Goal: Information Seeking & Learning: Learn about a topic

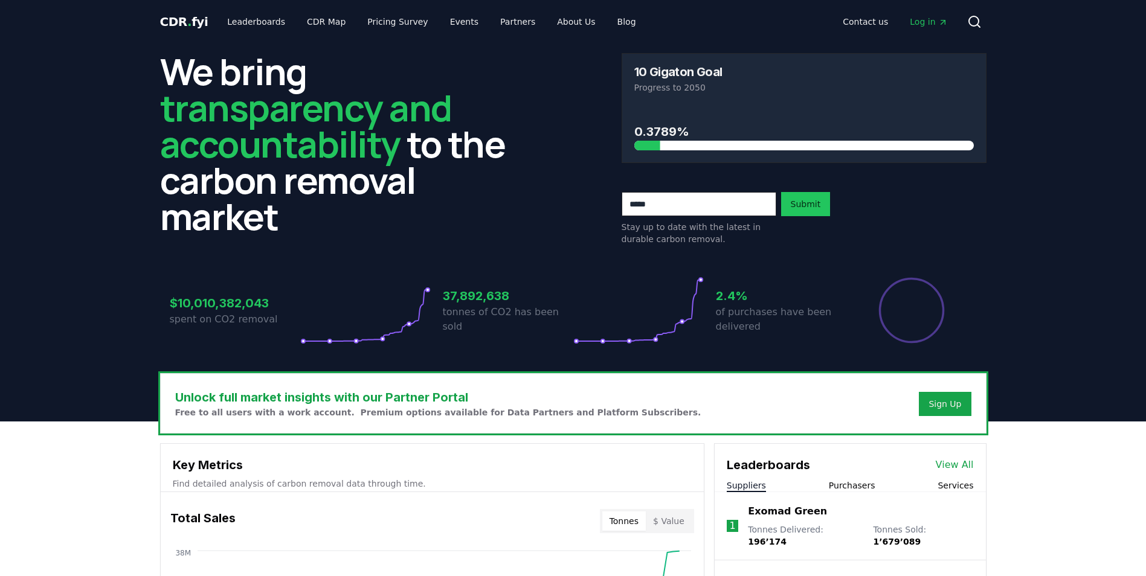
click at [924, 25] on span "Log in" at bounding box center [928, 22] width 37 height 12
click at [311, 18] on link "CDR Map" at bounding box center [326, 22] width 58 height 22
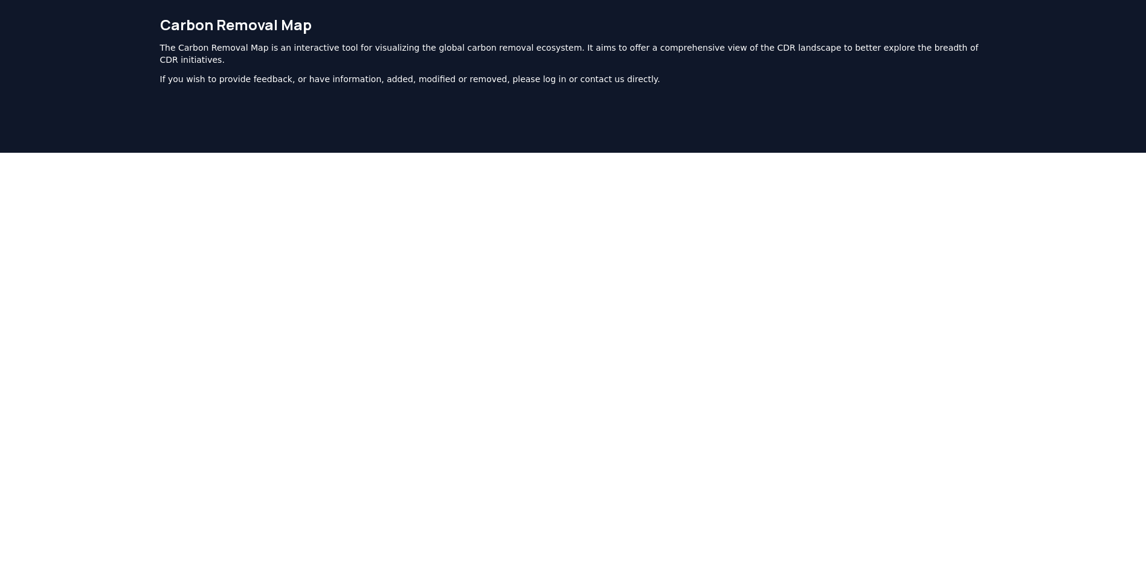
scroll to position [10, 0]
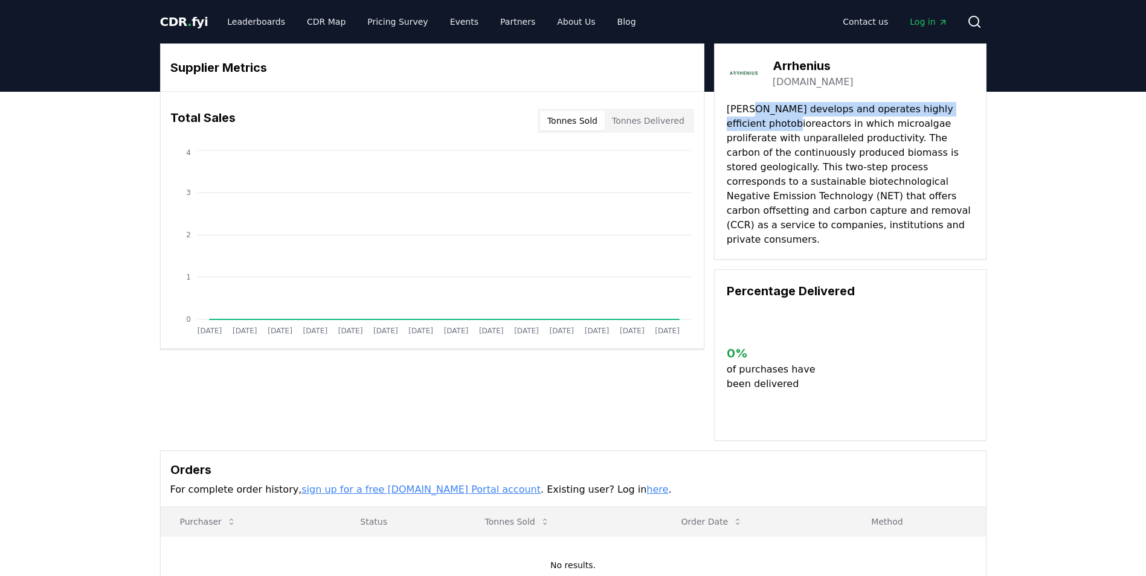
drag, startPoint x: 749, startPoint y: 114, endPoint x: 775, endPoint y: 119, distance: 26.4
click at [775, 119] on p "Arrhenius develops and operates highly efficient photobioreactors in which micr…" at bounding box center [850, 174] width 247 height 145
drag, startPoint x: 775, startPoint y: 119, endPoint x: 758, endPoint y: 192, distance: 75.2
click at [758, 192] on p "Arrhenius develops and operates highly efficient photobioreactors in which micr…" at bounding box center [850, 174] width 247 height 145
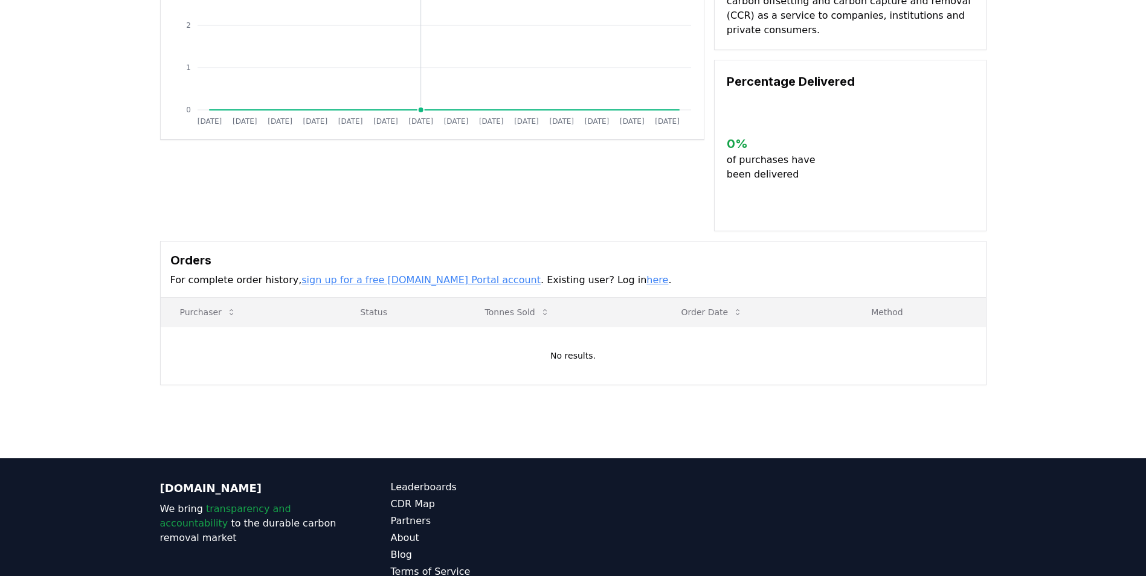
scroll to position [242, 0]
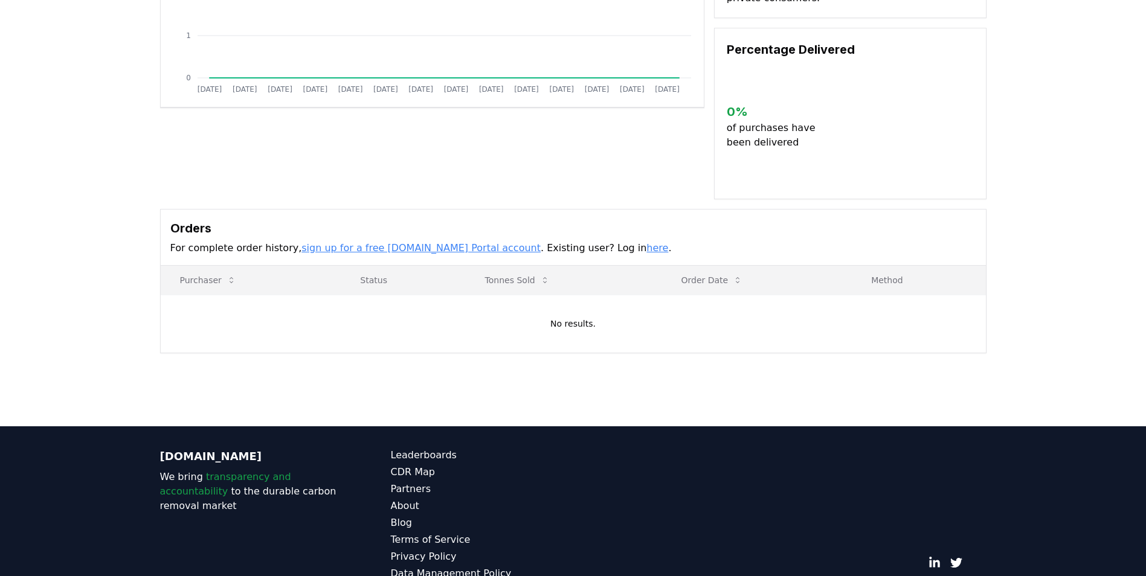
click at [362, 242] on link "sign up for a free CDR.fyi Portal account" at bounding box center [421, 247] width 239 height 11
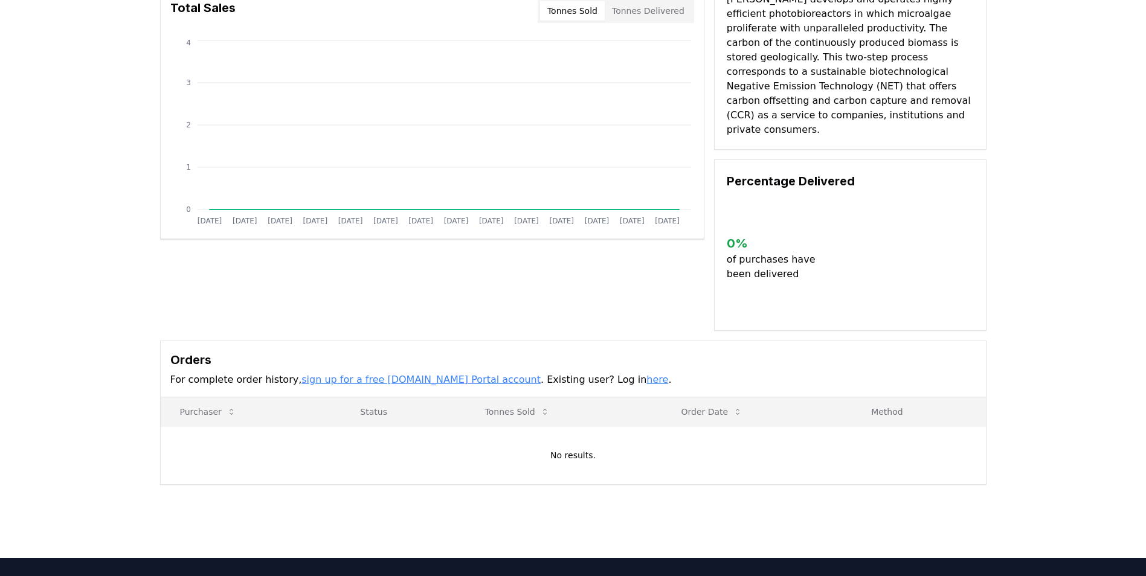
scroll to position [0, 0]
